Goal: Task Accomplishment & Management: Manage account settings

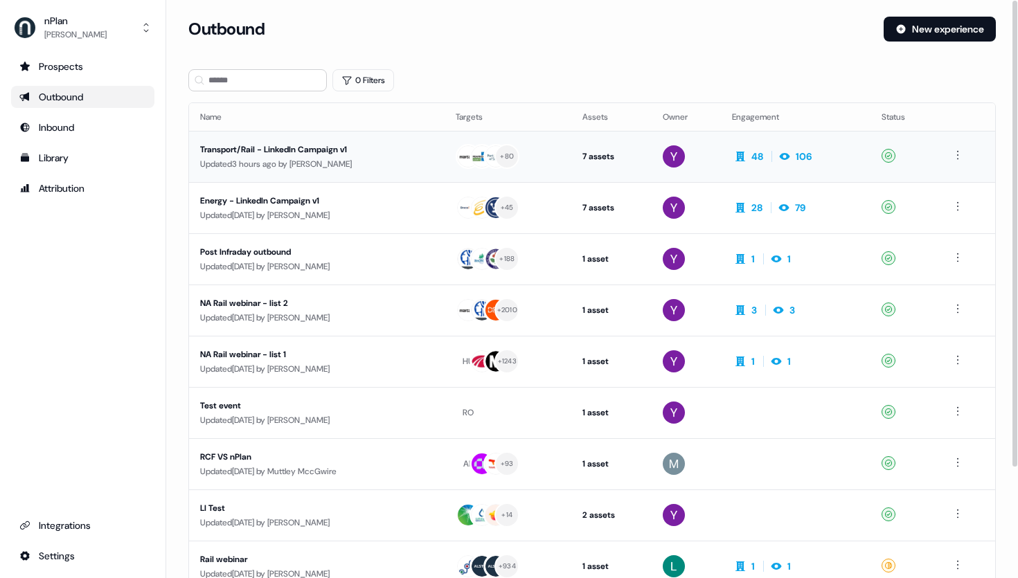
click at [308, 153] on div "Transport/Rail - LinkedIn Campaign v1" at bounding box center [316, 150] width 233 height 14
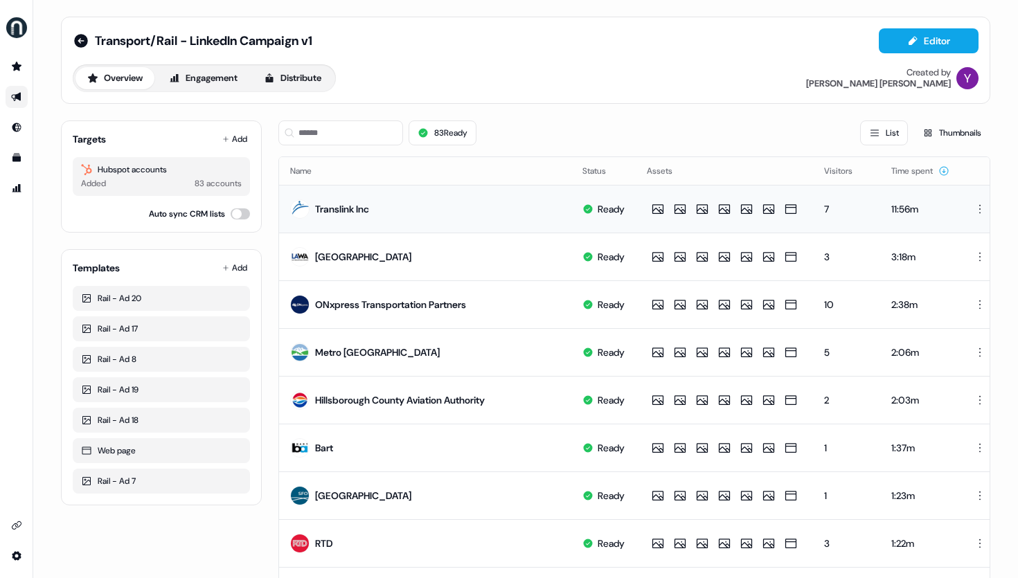
click at [344, 209] on div "Translink Inc" at bounding box center [342, 209] width 54 height 14
click at [914, 204] on div "11:56m" at bounding box center [920, 209] width 58 height 14
click at [913, 203] on div "11:56m" at bounding box center [920, 209] width 58 height 14
click at [343, 209] on div "Translink Inc" at bounding box center [342, 209] width 54 height 14
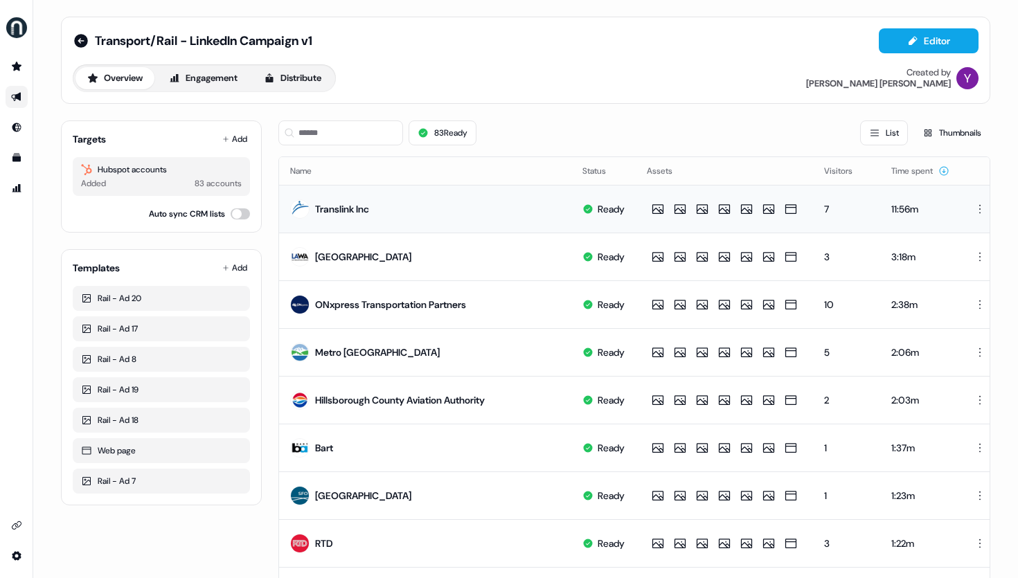
click at [346, 208] on div "Translink Inc" at bounding box center [342, 209] width 54 height 14
click at [347, 208] on div "Translink Inc" at bounding box center [342, 209] width 54 height 14
click at [4, 24] on button "side nav menu" at bounding box center [17, 28] width 28 height 28
click at [46, 18] on div "Help documentation Feedback Logout Transport/Rail - LinkedIn Campaign v1 Editor…" at bounding box center [509, 289] width 1018 height 578
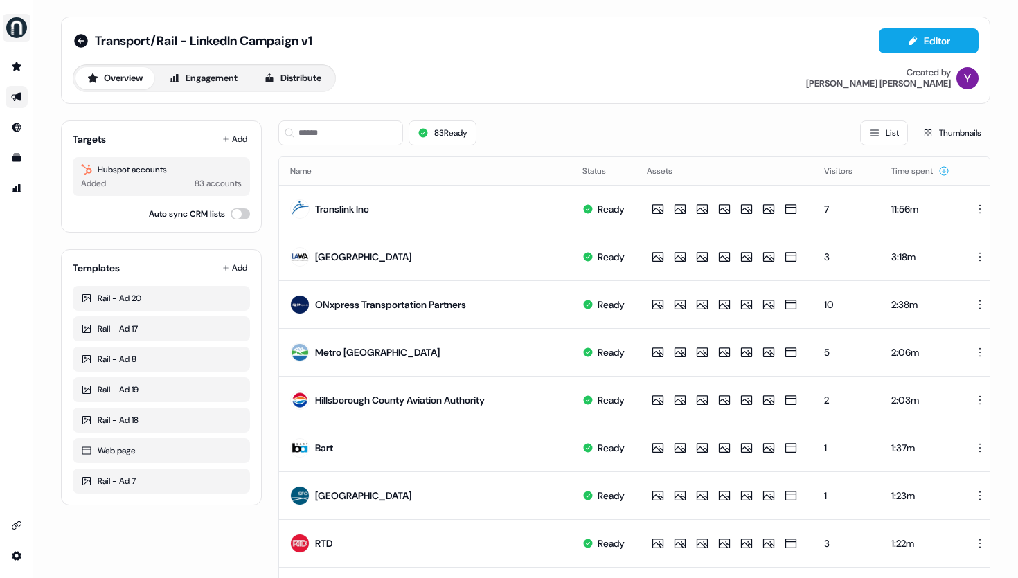
click at [12, 26] on img "side nav menu" at bounding box center [17, 28] width 22 height 22
drag, startPoint x: 30, startPoint y: 30, endPoint x: 30, endPoint y: 44, distance: 13.9
click at [30, 30] on button "side nav menu" at bounding box center [17, 28] width 28 height 28
click at [17, 68] on icon "Go to prospects" at bounding box center [17, 66] width 10 height 9
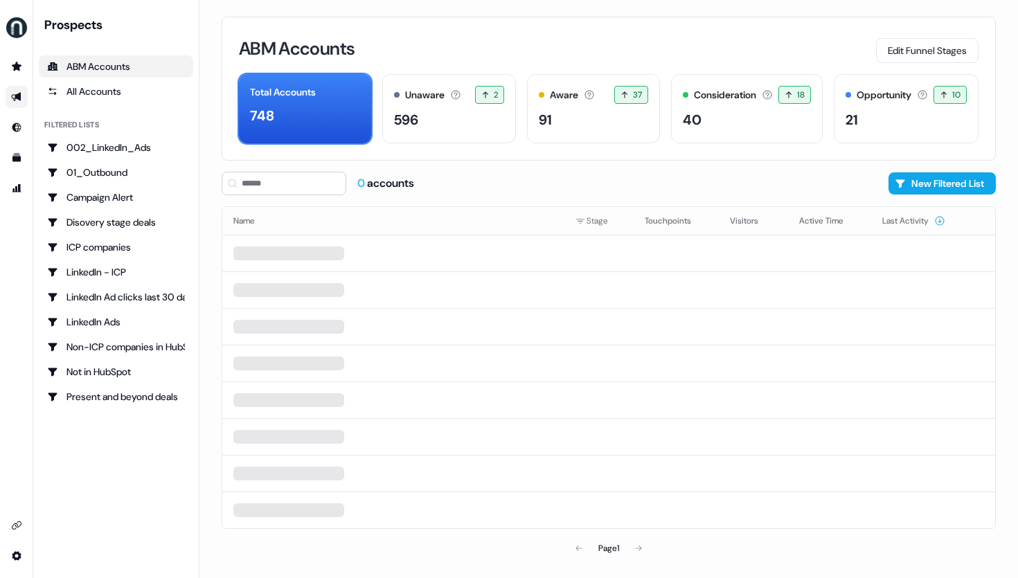
click at [18, 100] on icon "Go to outbound experience" at bounding box center [16, 96] width 11 height 11
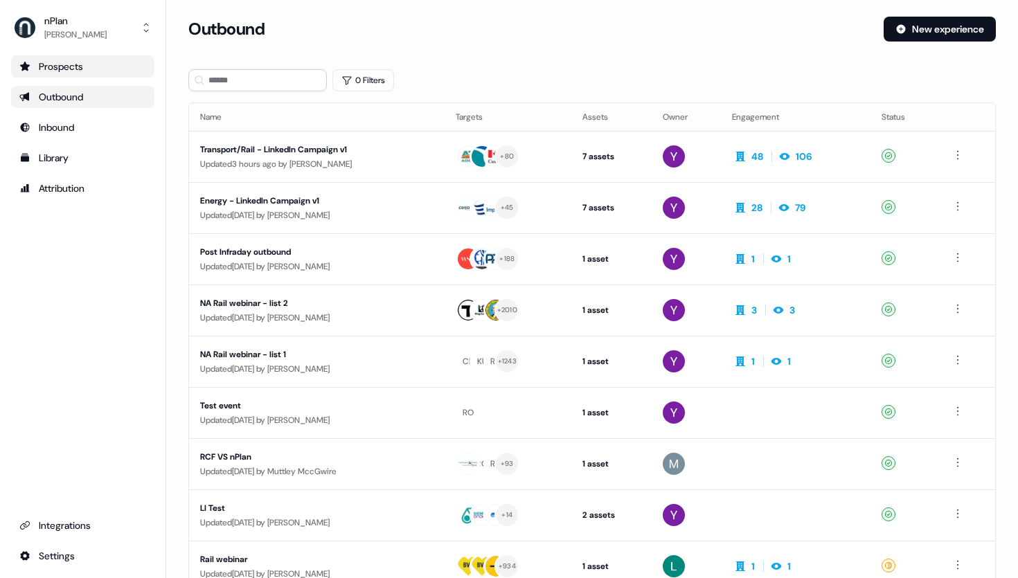
click at [79, 71] on div "Prospects" at bounding box center [82, 67] width 127 height 14
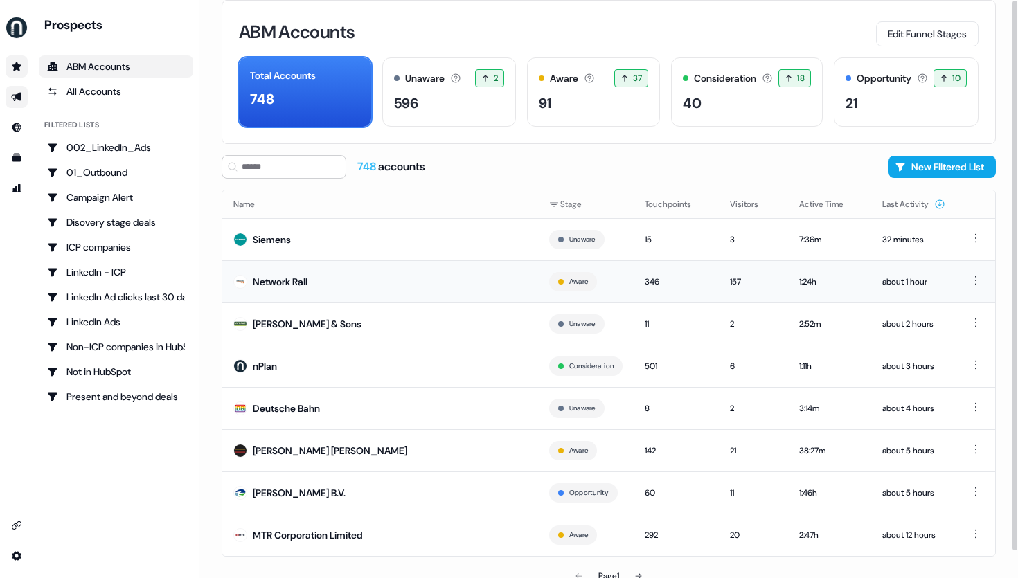
scroll to position [28, 0]
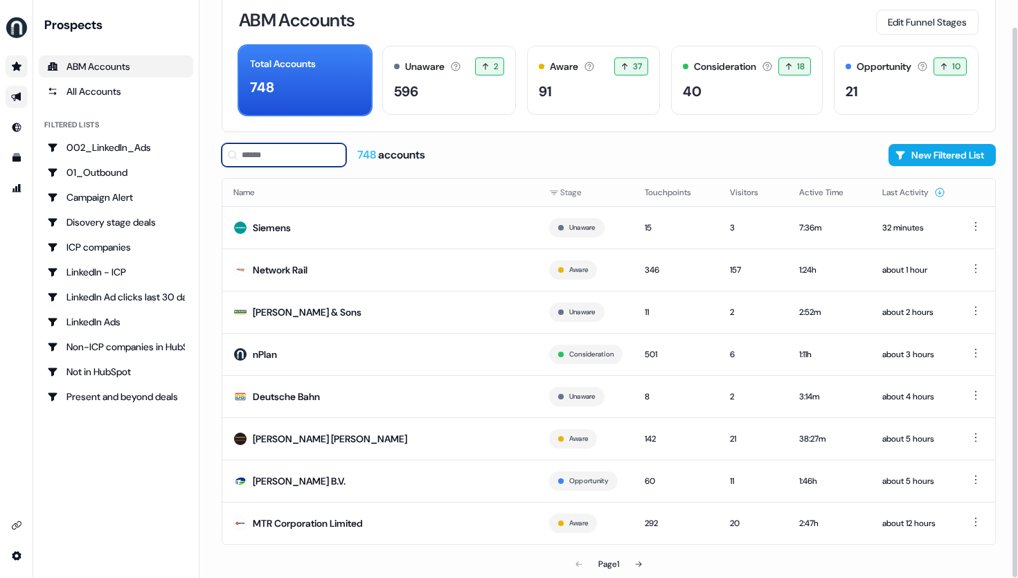
click at [277, 152] on input at bounding box center [284, 155] width 125 height 24
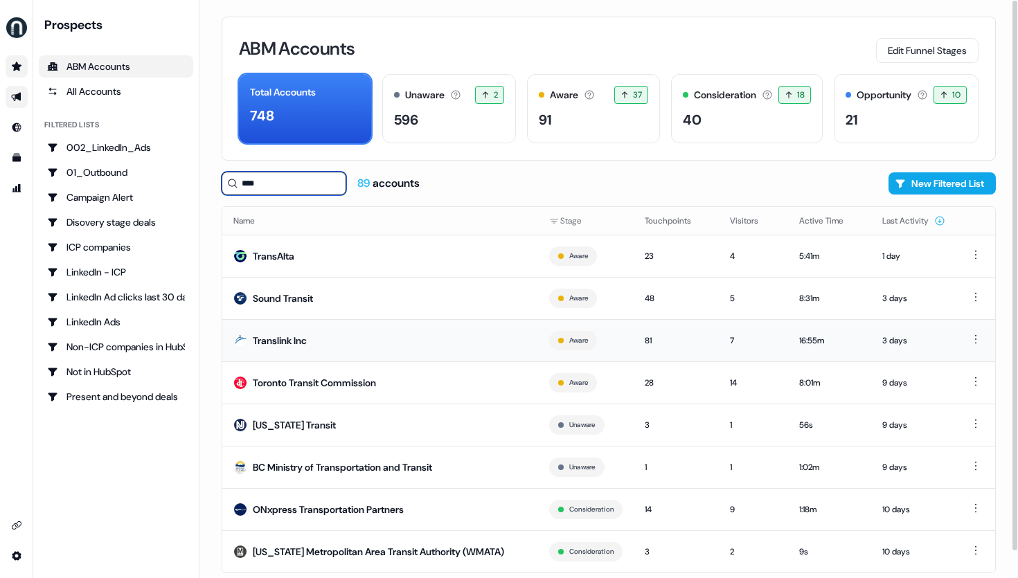
type input "****"
click at [273, 341] on div "Translink Inc" at bounding box center [280, 341] width 54 height 14
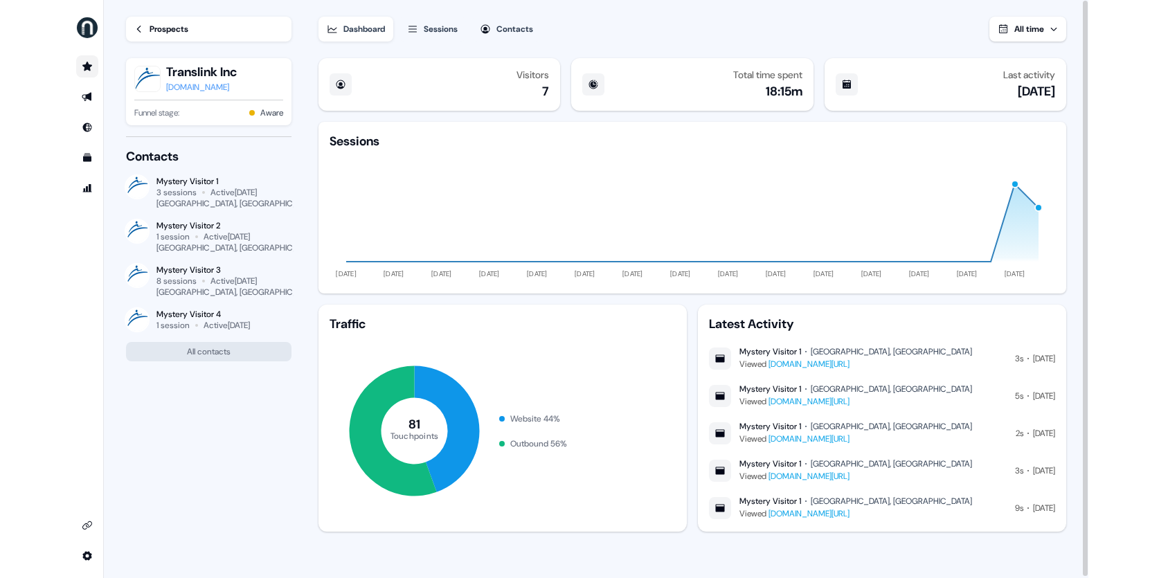
scroll to position [1, 0]
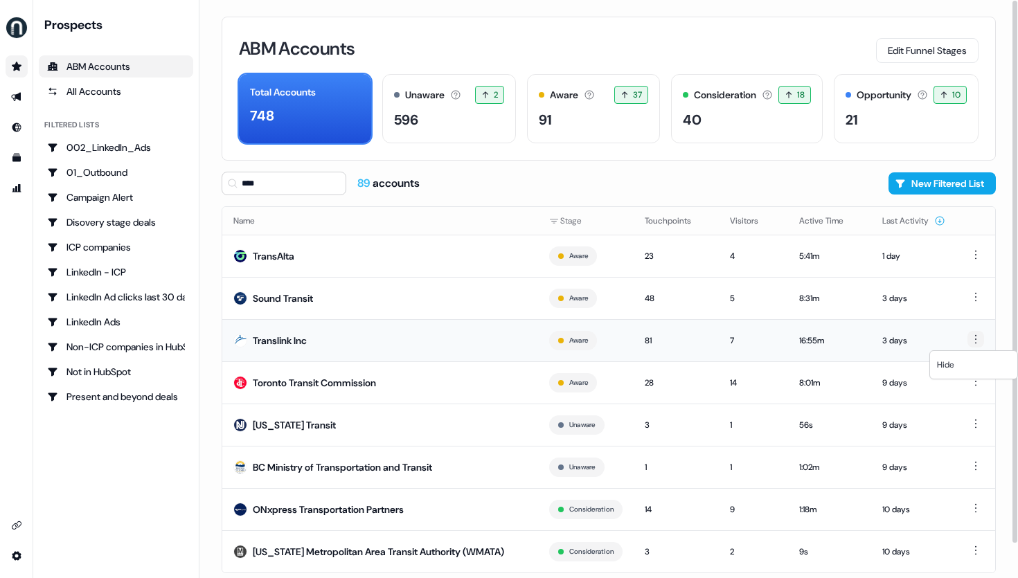
click at [977, 339] on html "For the best experience switch devices to a bigger screen. Go to [DOMAIN_NAME] …" at bounding box center [509, 289] width 1018 height 578
click at [977, 337] on html "For the best experience switch devices to a bigger screen. Go to [DOMAIN_NAME] …" at bounding box center [509, 289] width 1018 height 578
click at [15, 100] on icon "Go to outbound experience" at bounding box center [16, 96] width 11 height 11
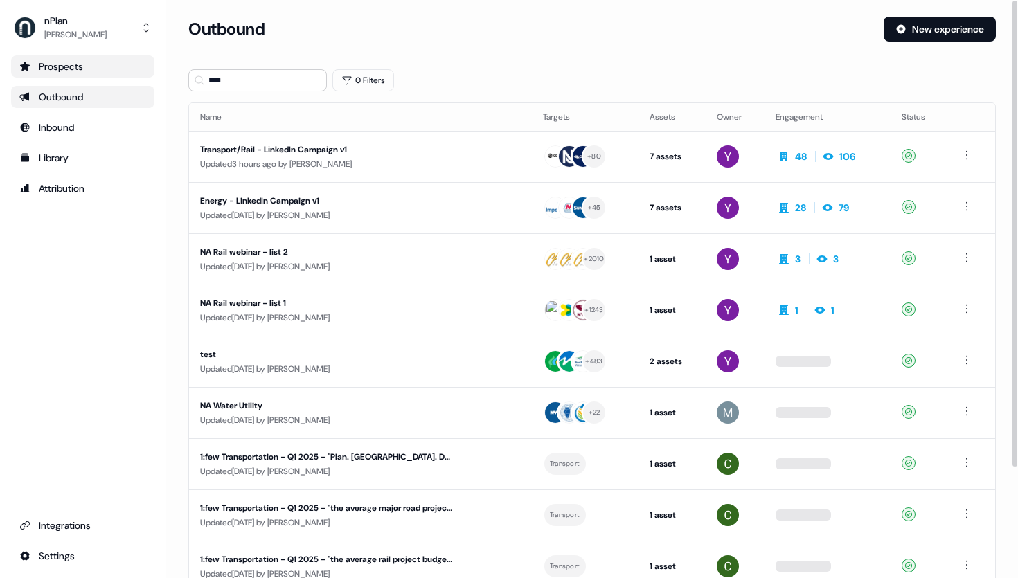
click at [72, 91] on div "Outbound" at bounding box center [82, 97] width 127 height 14
click at [344, 156] on div "Transport/Rail - LinkedIn Campaign v1" at bounding box center [327, 150] width 255 height 14
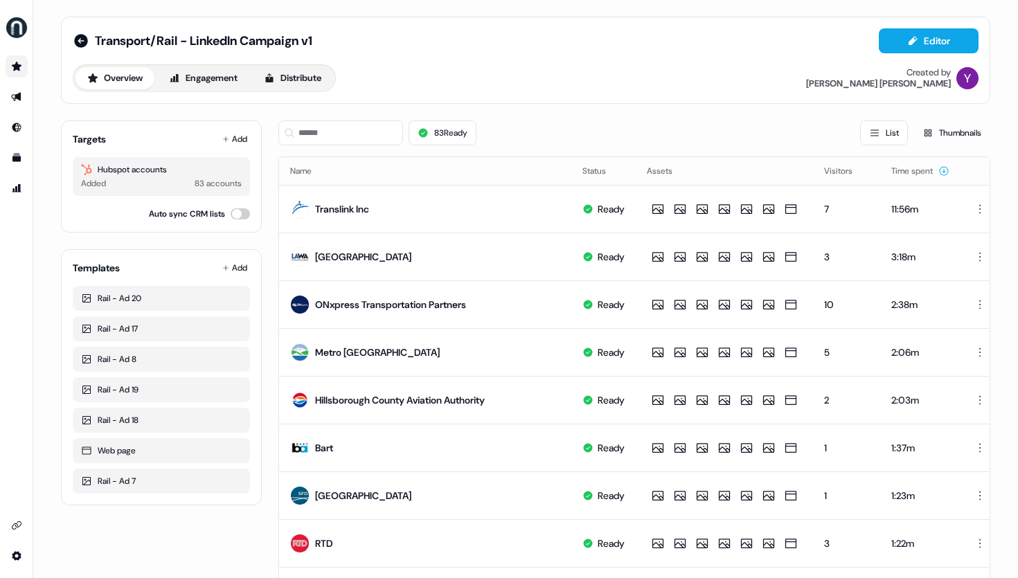
click at [593, 80] on div "Overview Engagement Distribute Created by [PERSON_NAME]" at bounding box center [526, 78] width 906 height 28
click at [863, 203] on div "7" at bounding box center [846, 209] width 45 height 14
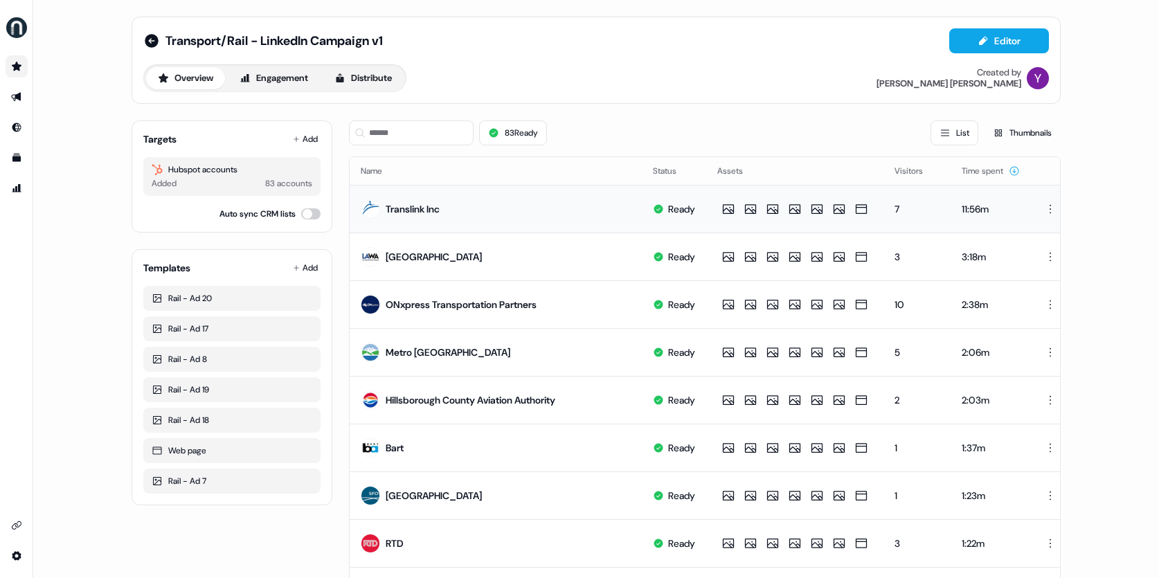
click at [553, 205] on td "Translink Inc" at bounding box center [496, 209] width 292 height 48
click at [267, 85] on button "Engagement" at bounding box center [274, 78] width 92 height 22
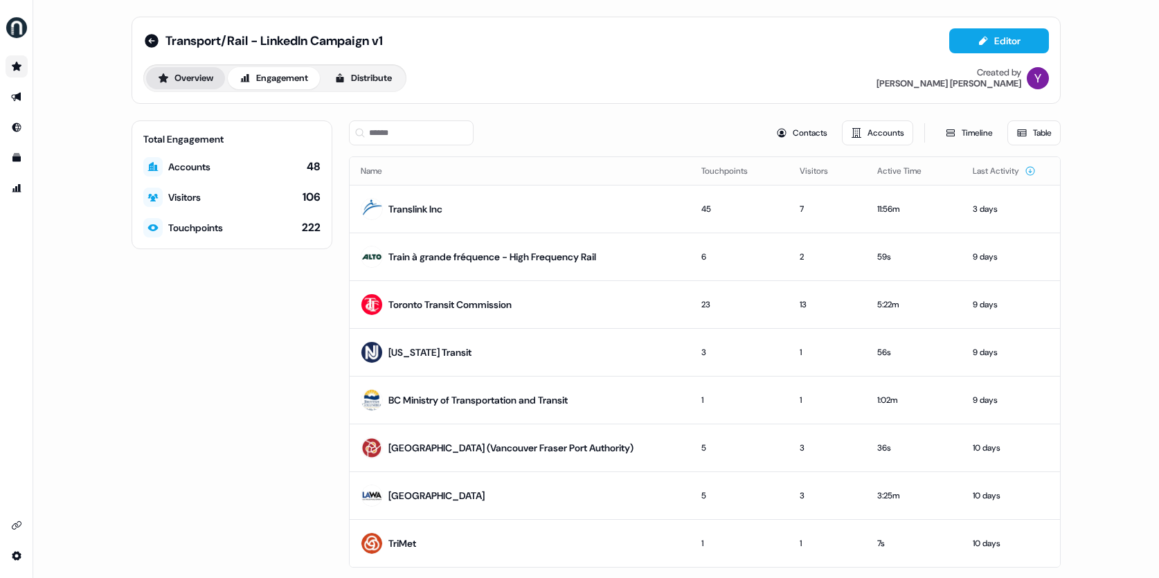
click at [185, 74] on button "Overview" at bounding box center [185, 78] width 79 height 22
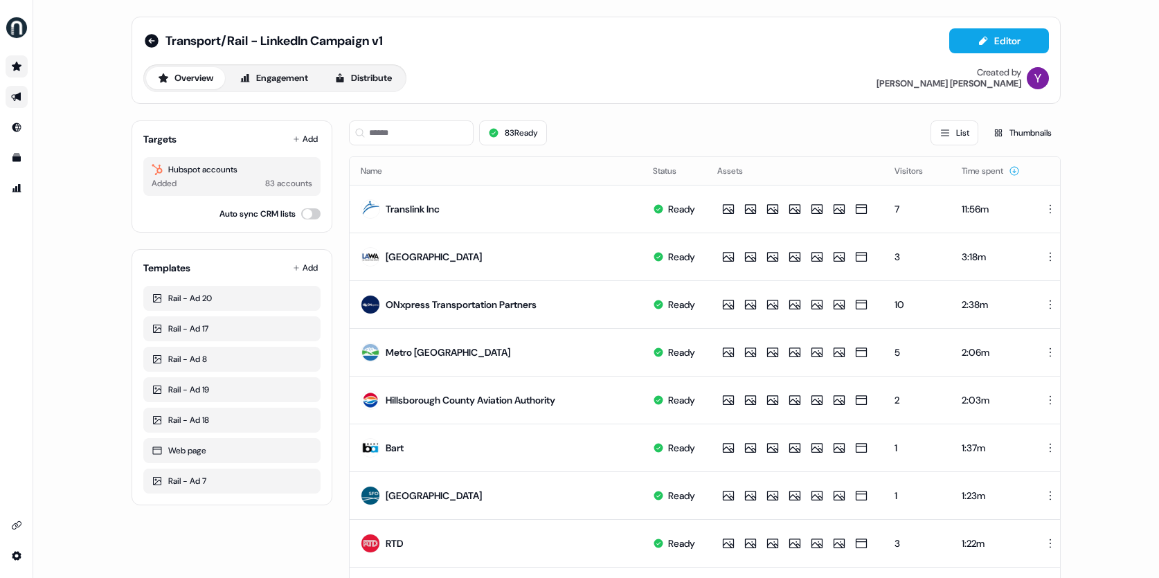
click at [369, 90] on div "Overview Engagement Distribute" at bounding box center [274, 78] width 263 height 28
click at [373, 82] on button "Distribute" at bounding box center [363, 78] width 81 height 22
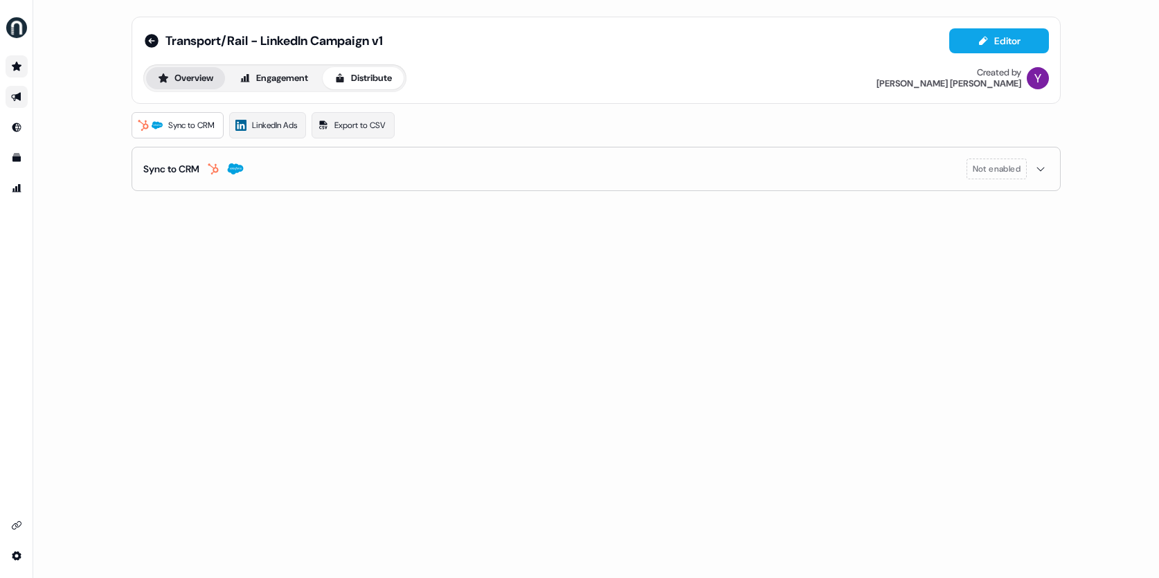
click at [208, 78] on button "Overview" at bounding box center [185, 78] width 79 height 22
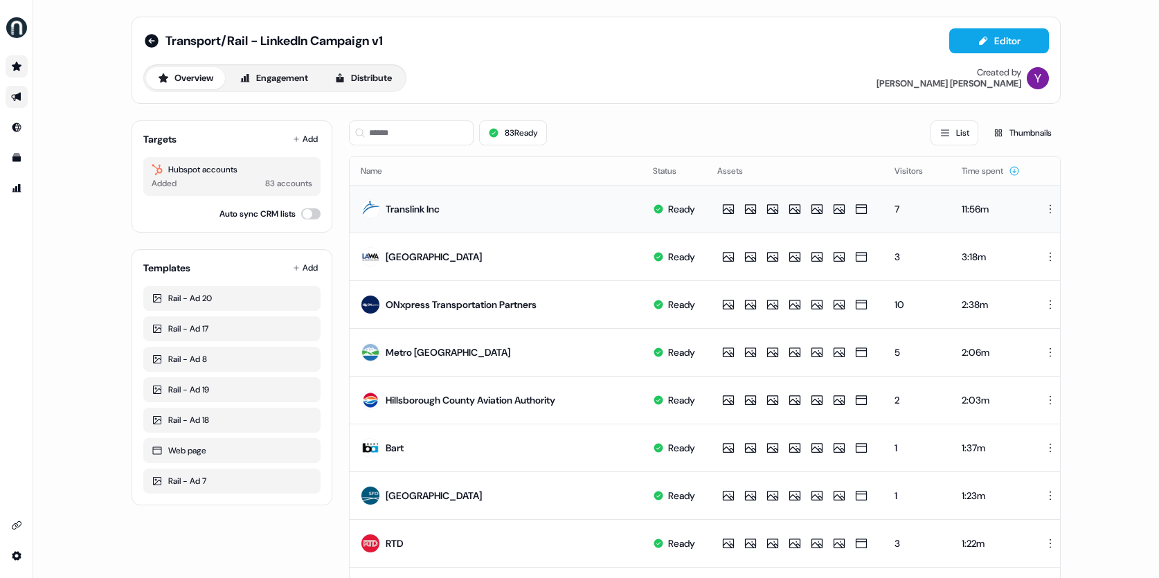
drag, startPoint x: 1036, startPoint y: 221, endPoint x: 1034, endPoint y: 202, distance: 18.8
click at [1017, 219] on td "11:56m" at bounding box center [991, 209] width 80 height 48
click at [1017, 202] on div "11:56m" at bounding box center [991, 209] width 58 height 14
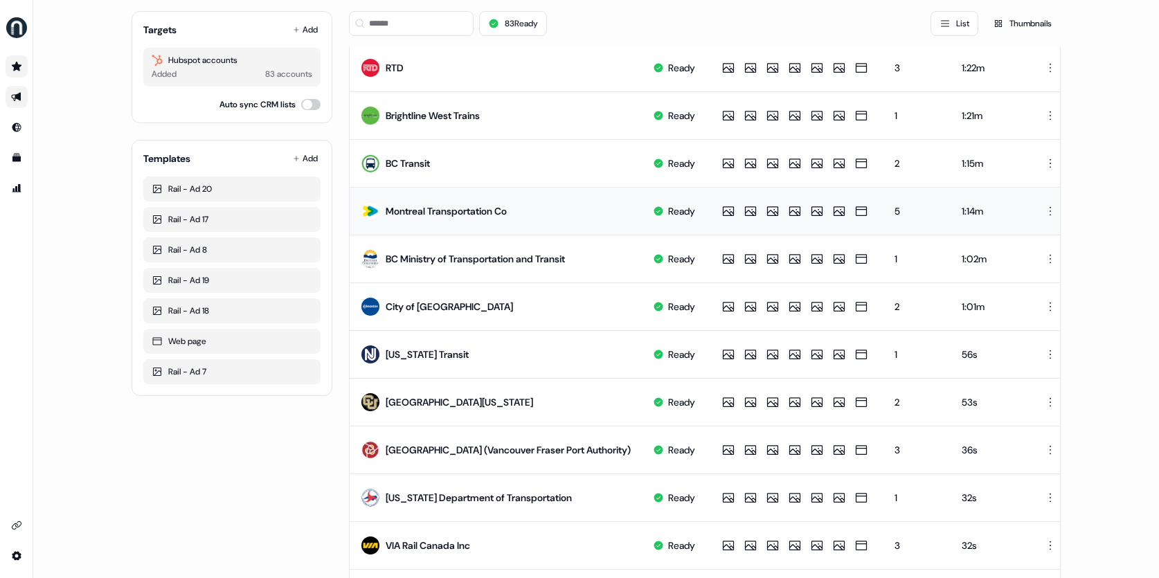
scroll to position [612, 0]
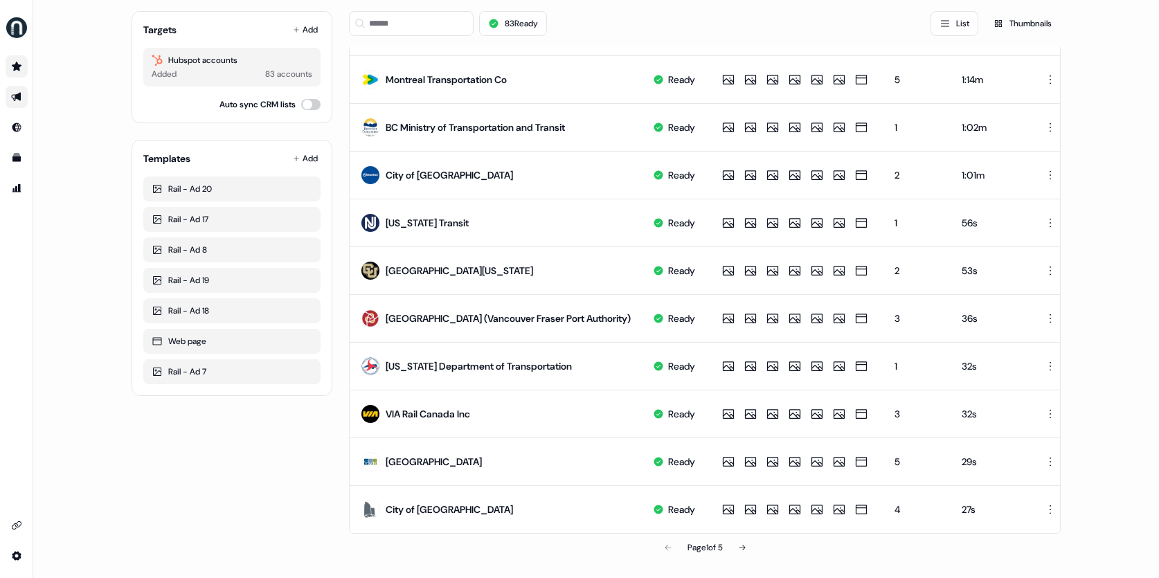
click at [188, 503] on div "Targets Add Hubspot accounts Added 83 accounts Auto sync CRM lists Templates Ad…" at bounding box center [232, 32] width 201 height 1060
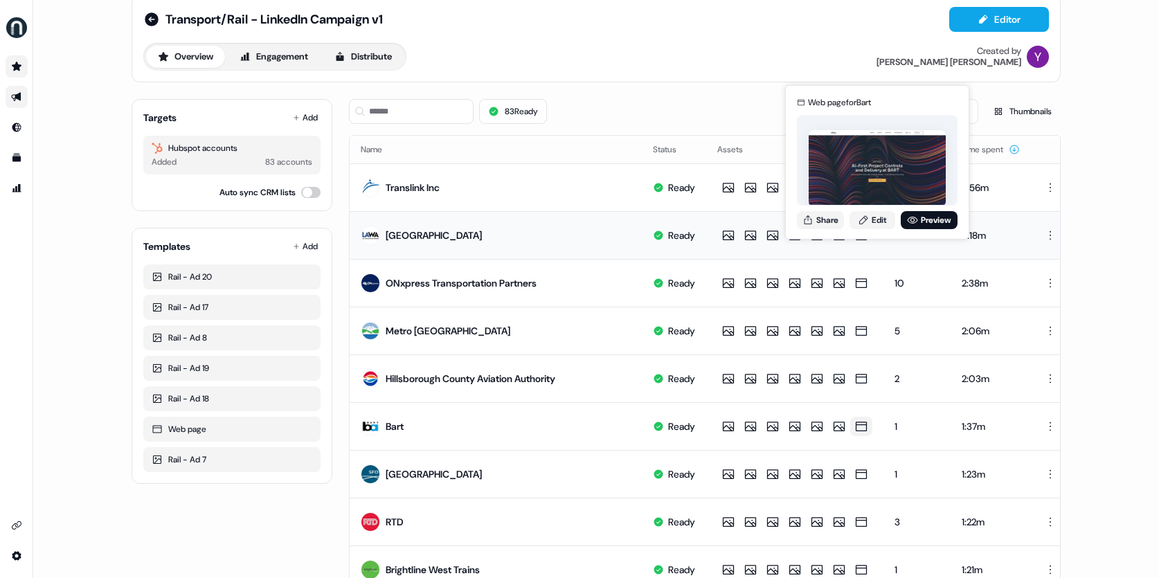
scroll to position [0, 0]
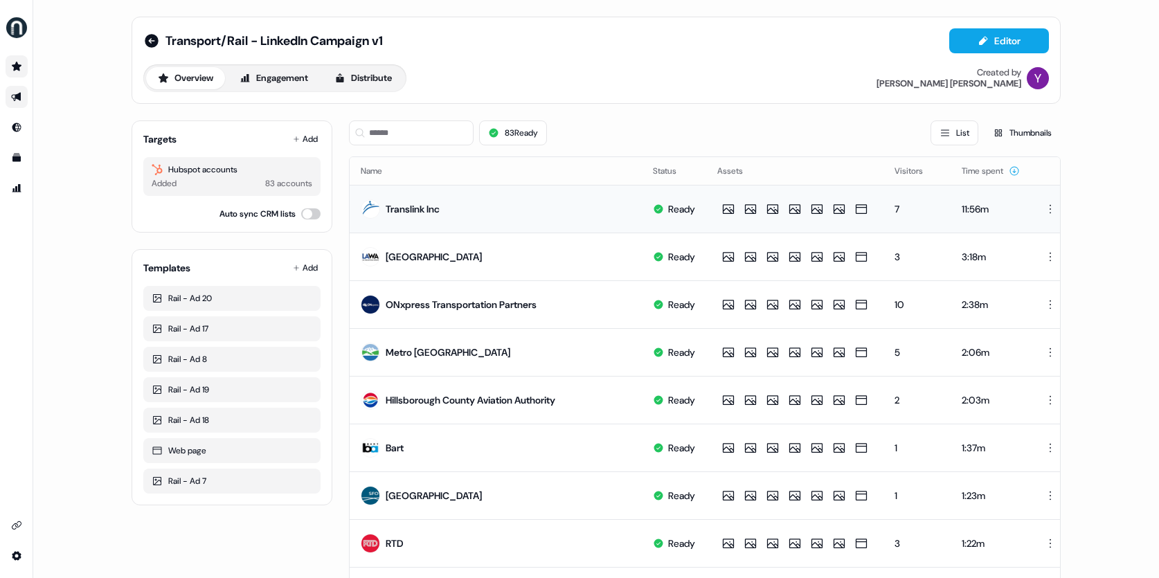
drag, startPoint x: 560, startPoint y: 212, endPoint x: 749, endPoint y: 197, distance: 189.6
click at [561, 212] on td "Translink Inc" at bounding box center [496, 209] width 292 height 48
click at [1017, 211] on div "11:56m" at bounding box center [991, 209] width 58 height 14
click at [598, 203] on td "Translink Inc" at bounding box center [496, 209] width 292 height 48
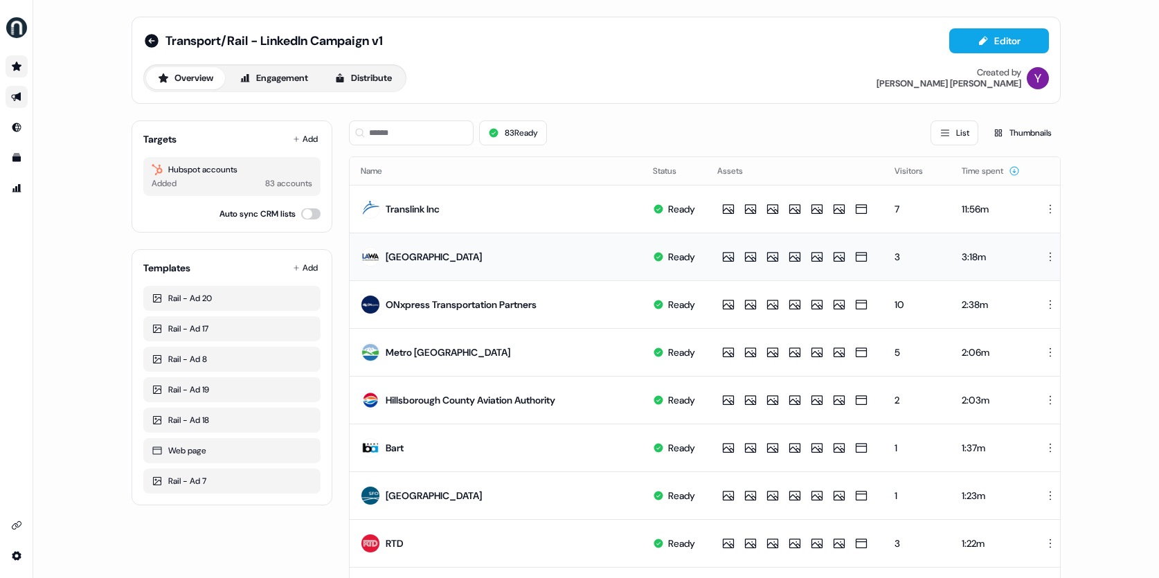
click at [482, 260] on div "[GEOGRAPHIC_DATA]" at bounding box center [434, 257] width 96 height 14
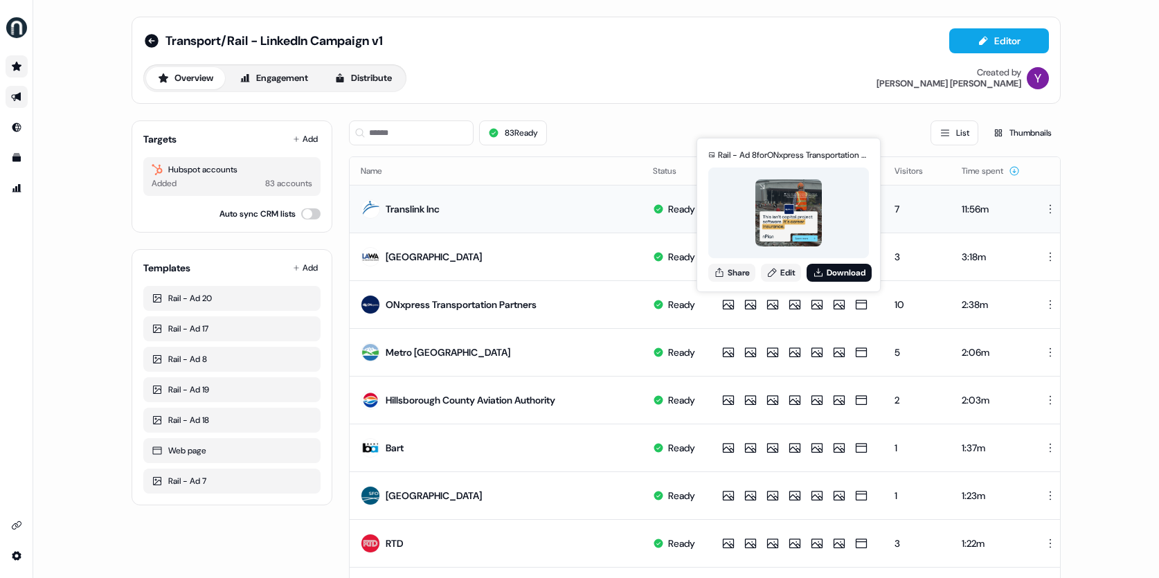
click at [1017, 215] on div "11:56m" at bounding box center [991, 209] width 58 height 14
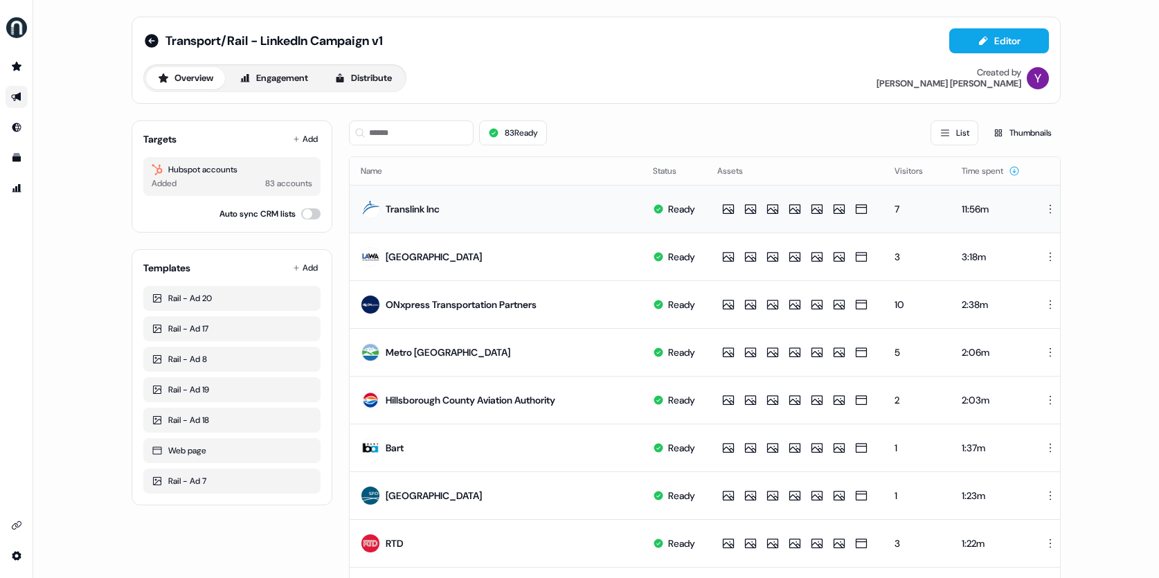
click at [1031, 210] on td "11:56m" at bounding box center [991, 209] width 80 height 48
click at [1020, 207] on div "11:56m" at bounding box center [991, 209] width 58 height 14
click at [1020, 206] on div "11:56m" at bounding box center [991, 209] width 58 height 14
click at [1002, 32] on button "Editor" at bounding box center [1000, 40] width 100 height 25
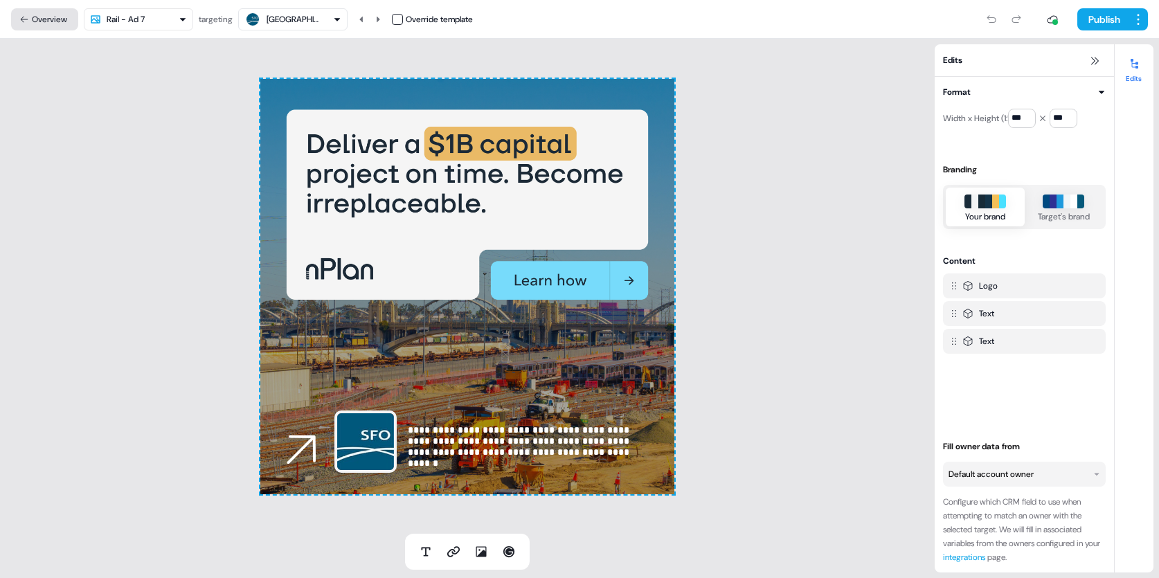
click at [41, 18] on button "Overview" at bounding box center [44, 19] width 67 height 22
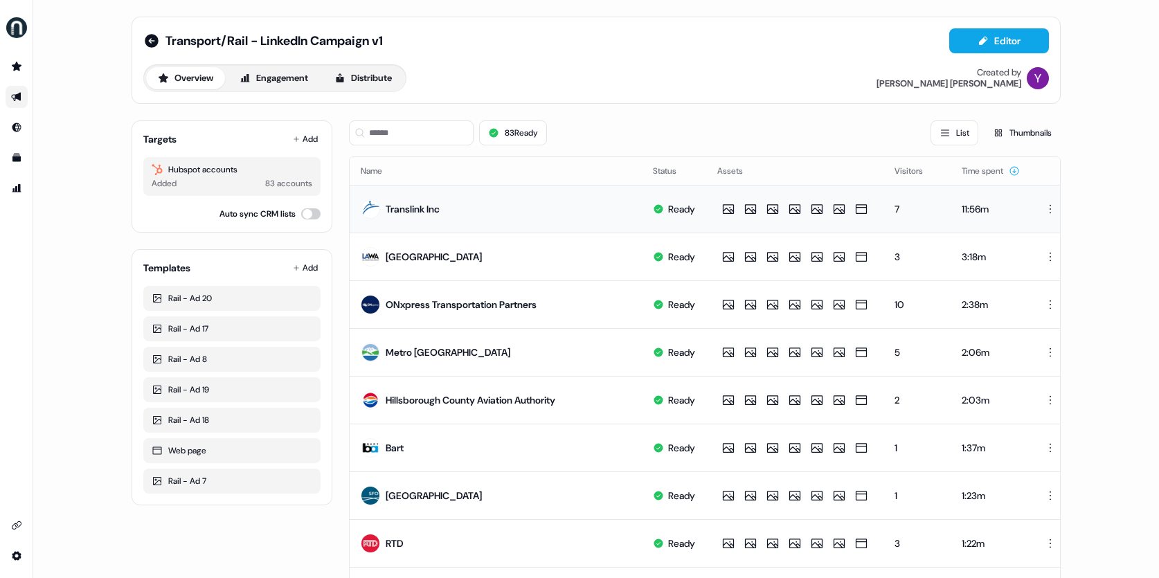
click at [1031, 209] on td "11:56m" at bounding box center [991, 209] width 80 height 48
click at [1031, 206] on td "11:56m" at bounding box center [991, 209] width 80 height 48
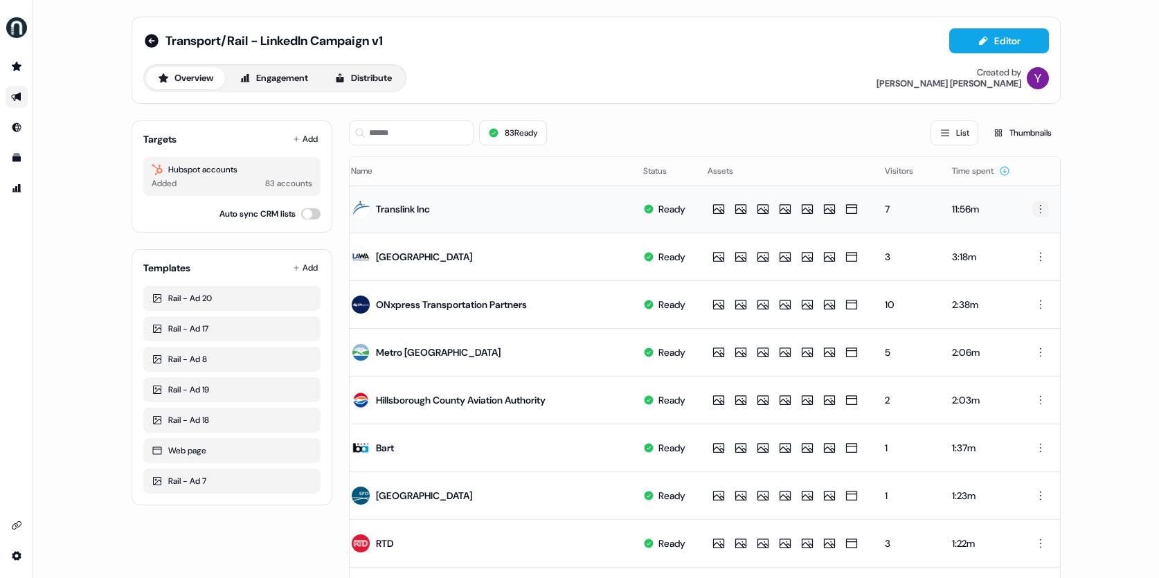
click at [1040, 204] on html "For the best experience switch devices to a bigger screen. Go to Userled.io Tra…" at bounding box center [579, 289] width 1159 height 578
click at [1030, 256] on div "Delete" at bounding box center [1039, 257] width 82 height 22
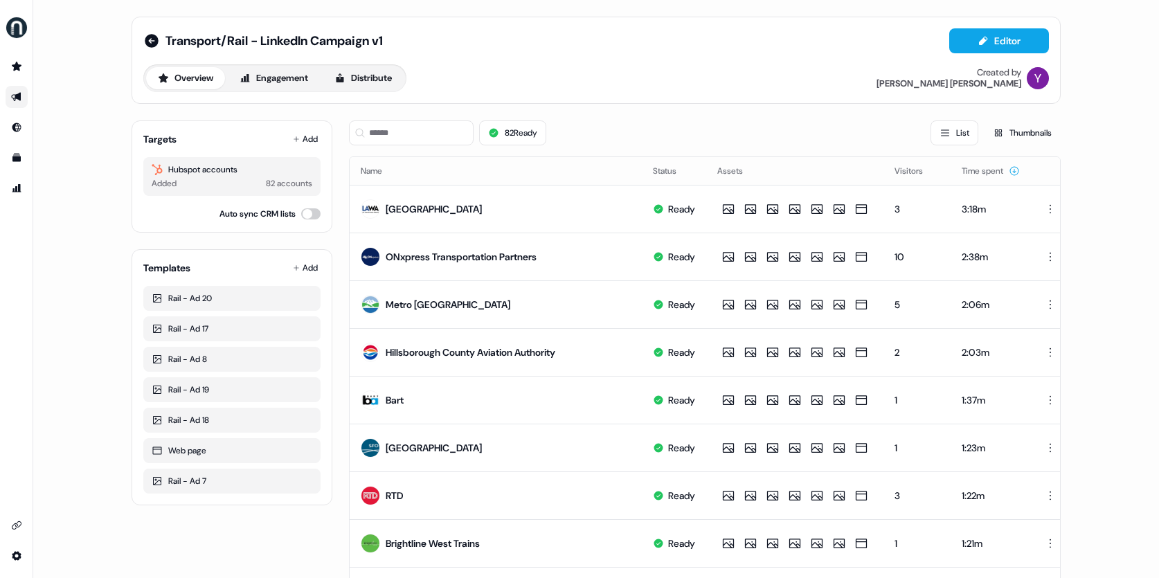
click at [59, 165] on div "Transport/Rail - LinkedIn Campaign v1 Editor Overview Engagement Distribute Cre…" at bounding box center [596, 289] width 1126 height 578
click at [148, 40] on icon at bounding box center [151, 41] width 17 height 17
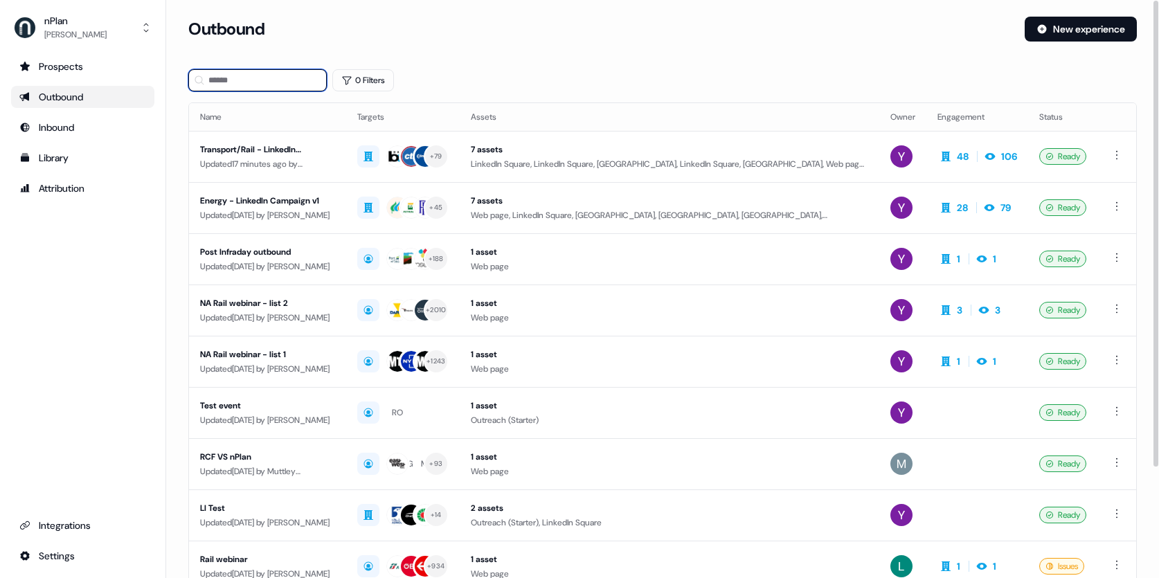
click at [254, 86] on input at bounding box center [257, 80] width 139 height 22
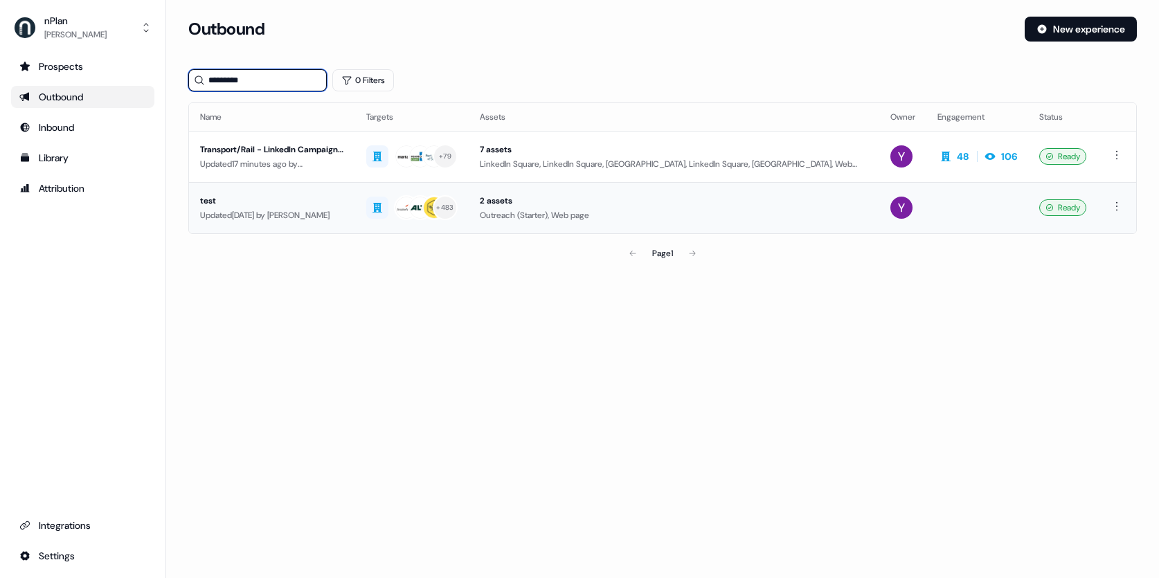
type input "*********"
click at [291, 206] on div "test" at bounding box center [272, 201] width 144 height 14
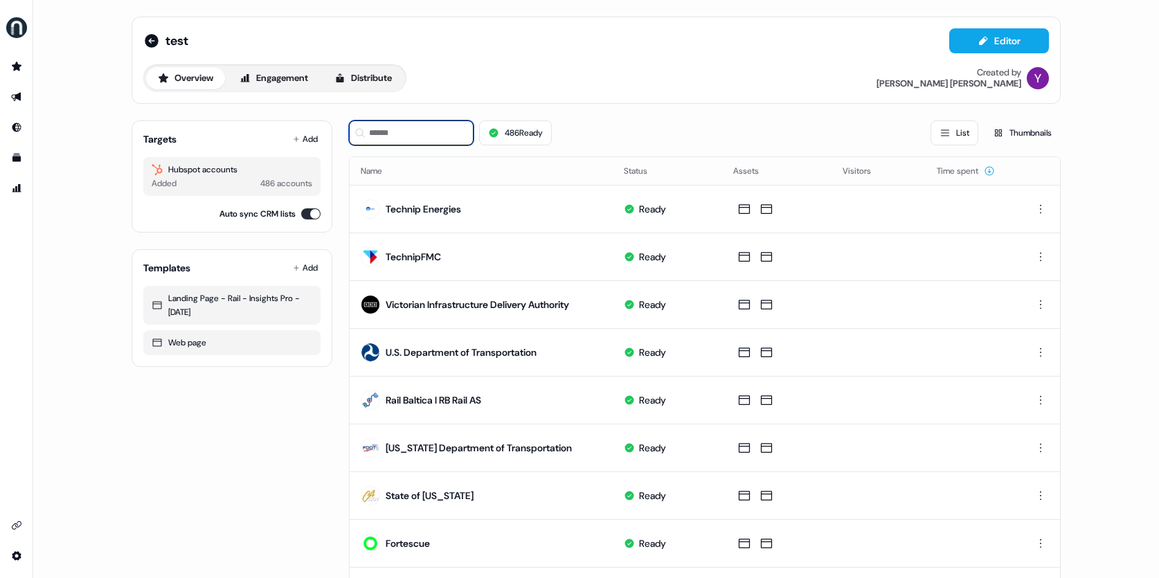
click at [427, 136] on input at bounding box center [411, 133] width 125 height 25
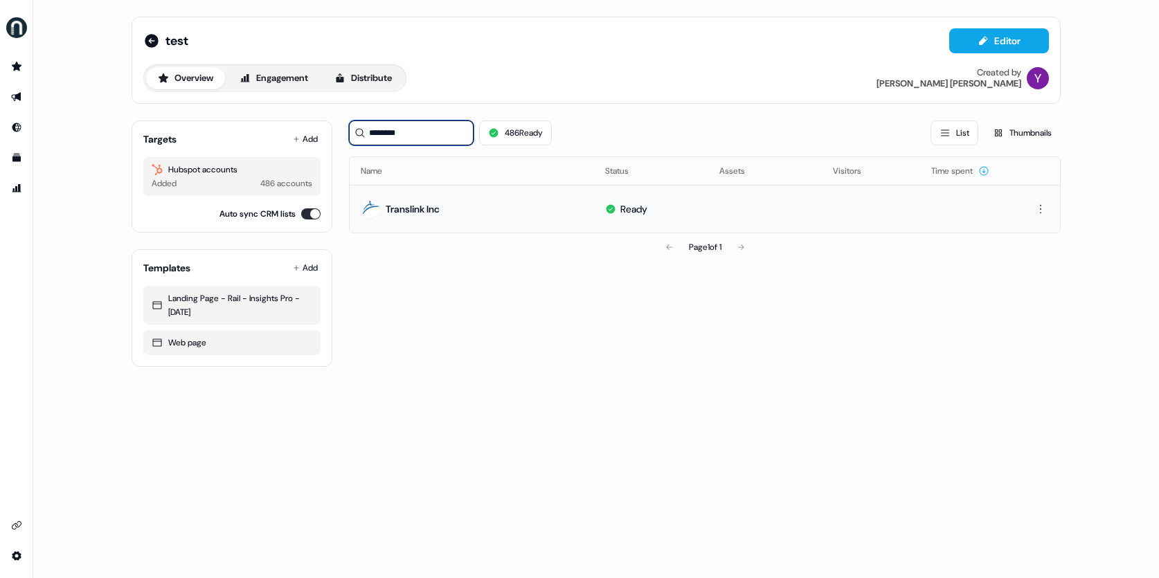
type input "********"
click at [693, 204] on td "Ready" at bounding box center [651, 209] width 114 height 48
click at [767, 205] on td at bounding box center [766, 209] width 114 height 48
click at [1038, 208] on html "For the best experience switch devices to a bigger screen. Go to Userled.io tes…" at bounding box center [579, 289] width 1159 height 578
click at [1035, 255] on div "Delete" at bounding box center [1041, 257] width 82 height 22
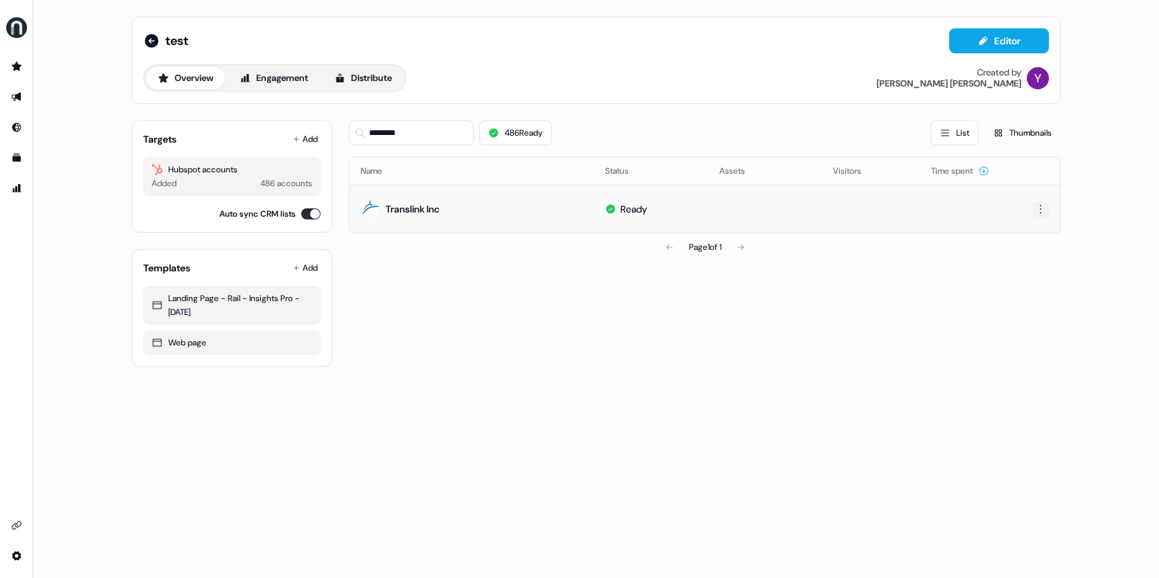
click at [1040, 213] on html "For the best experience switch devices to a bigger screen. Go to Userled.io tes…" at bounding box center [579, 289] width 1159 height 578
click at [1023, 254] on span "Delete" at bounding box center [1016, 256] width 24 height 11
click at [145, 36] on icon at bounding box center [151, 41] width 17 height 17
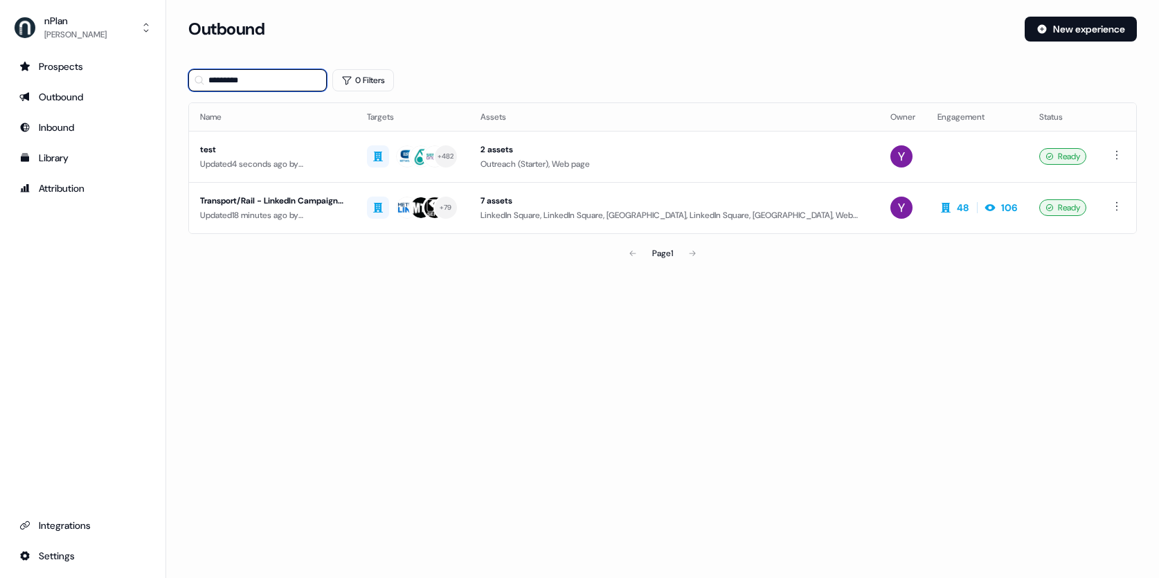
click at [294, 78] on input "*********" at bounding box center [257, 80] width 139 height 22
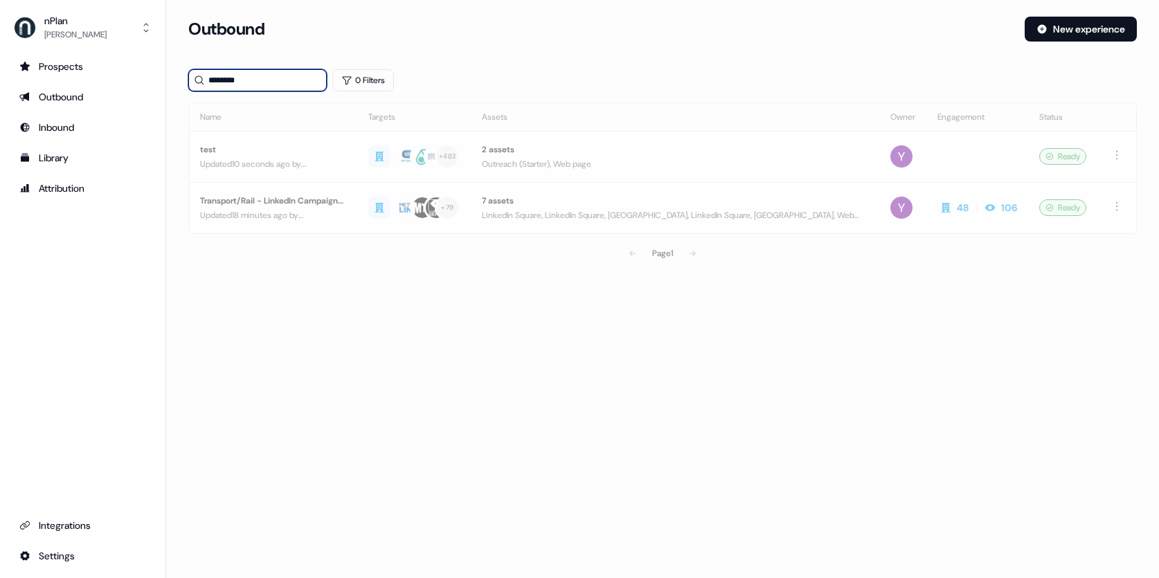
type input "*********"
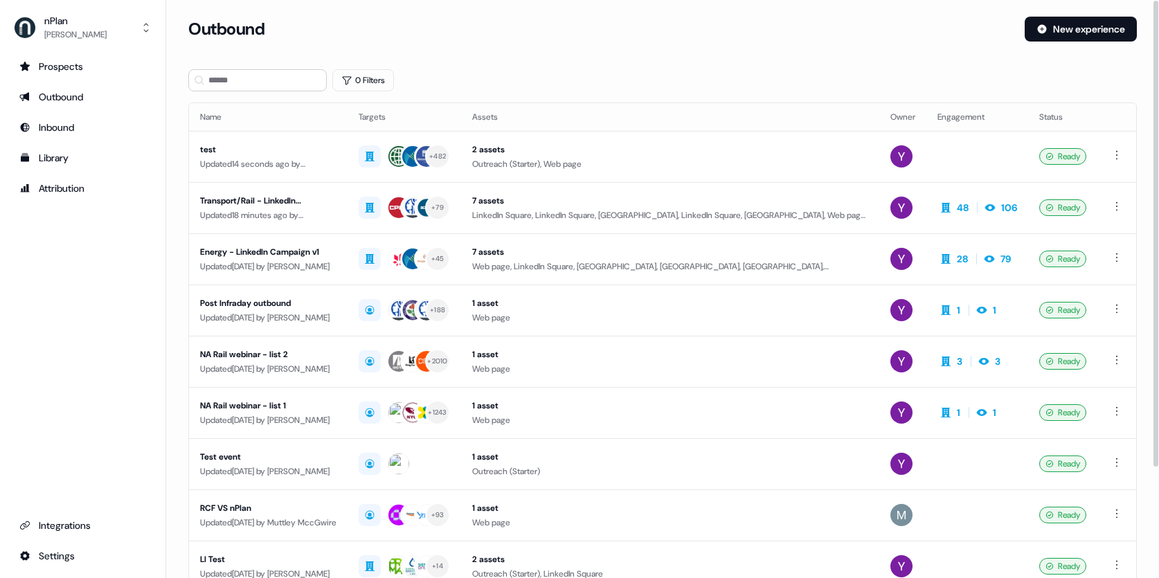
click at [606, 79] on div "0 Filters" at bounding box center [662, 80] width 949 height 22
